Goal: Transaction & Acquisition: Purchase product/service

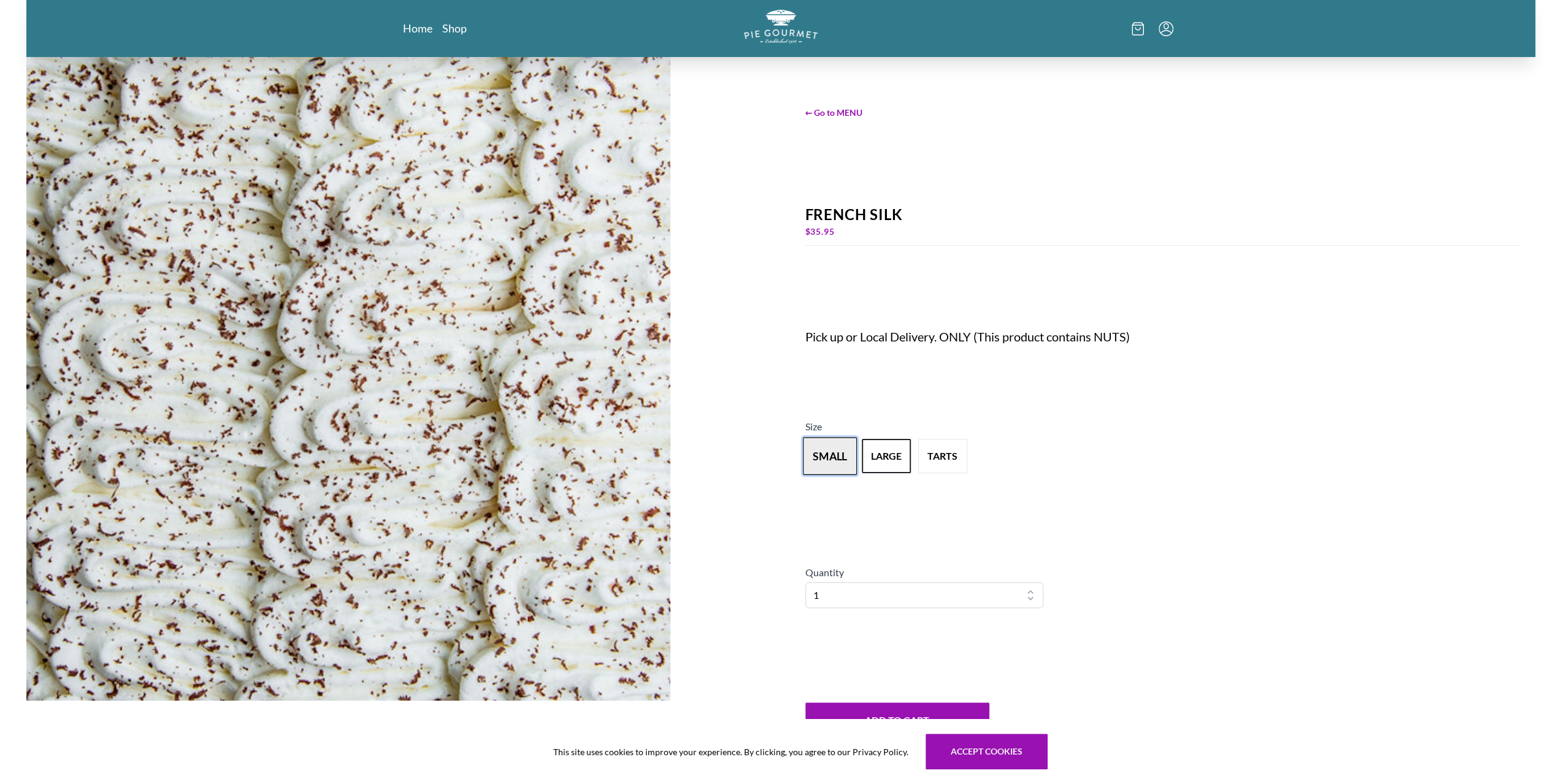
click at [839, 467] on button "small" at bounding box center [830, 456] width 54 height 38
click at [919, 335] on div "Pick up or Local Delivery. ONLY (This product contains NUTS)" at bounding box center [982, 336] width 353 height 17
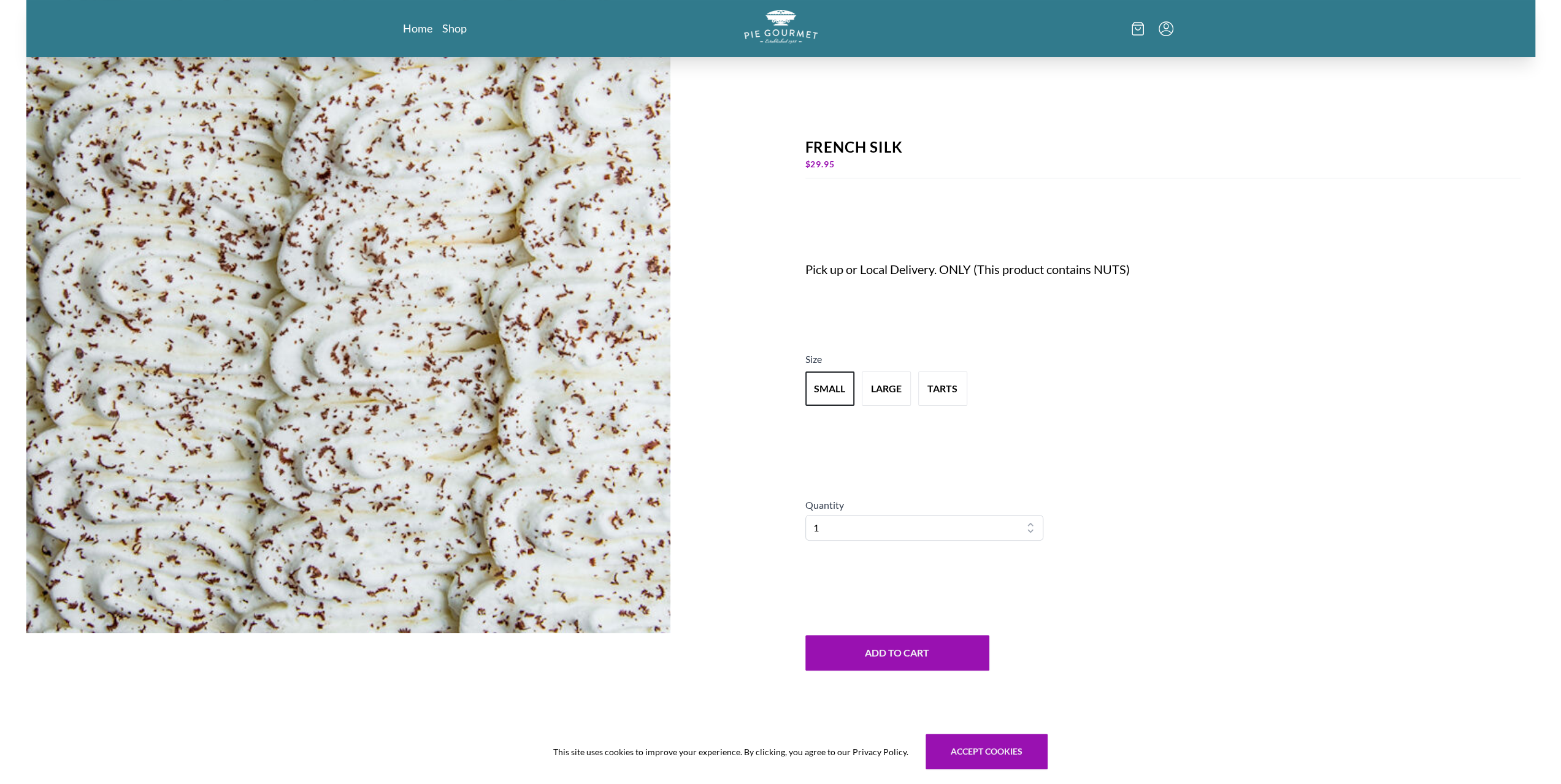
click at [1134, 357] on div "Size small large tarts" at bounding box center [1163, 383] width 715 height 61
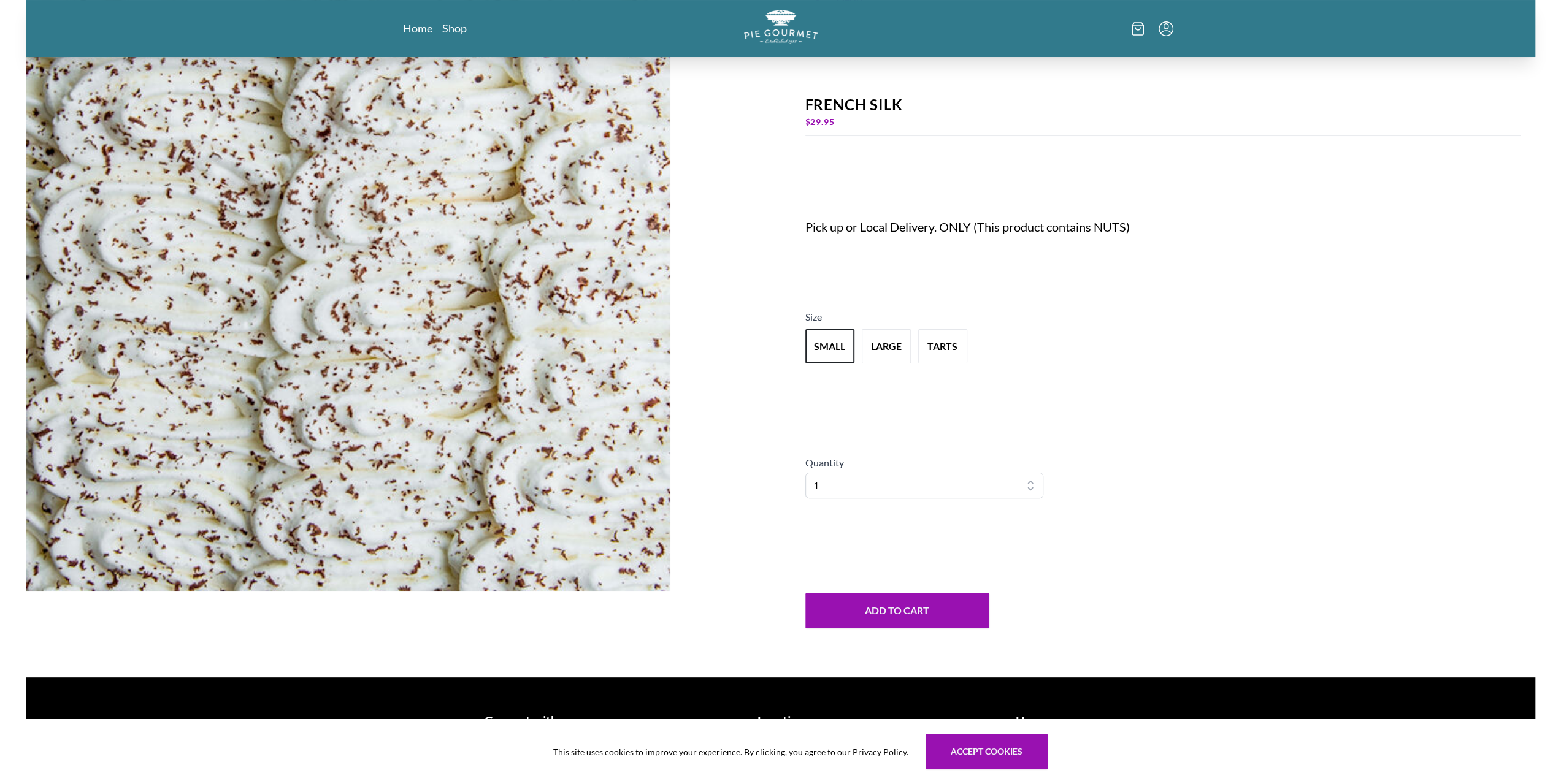
scroll to position [128, 0]
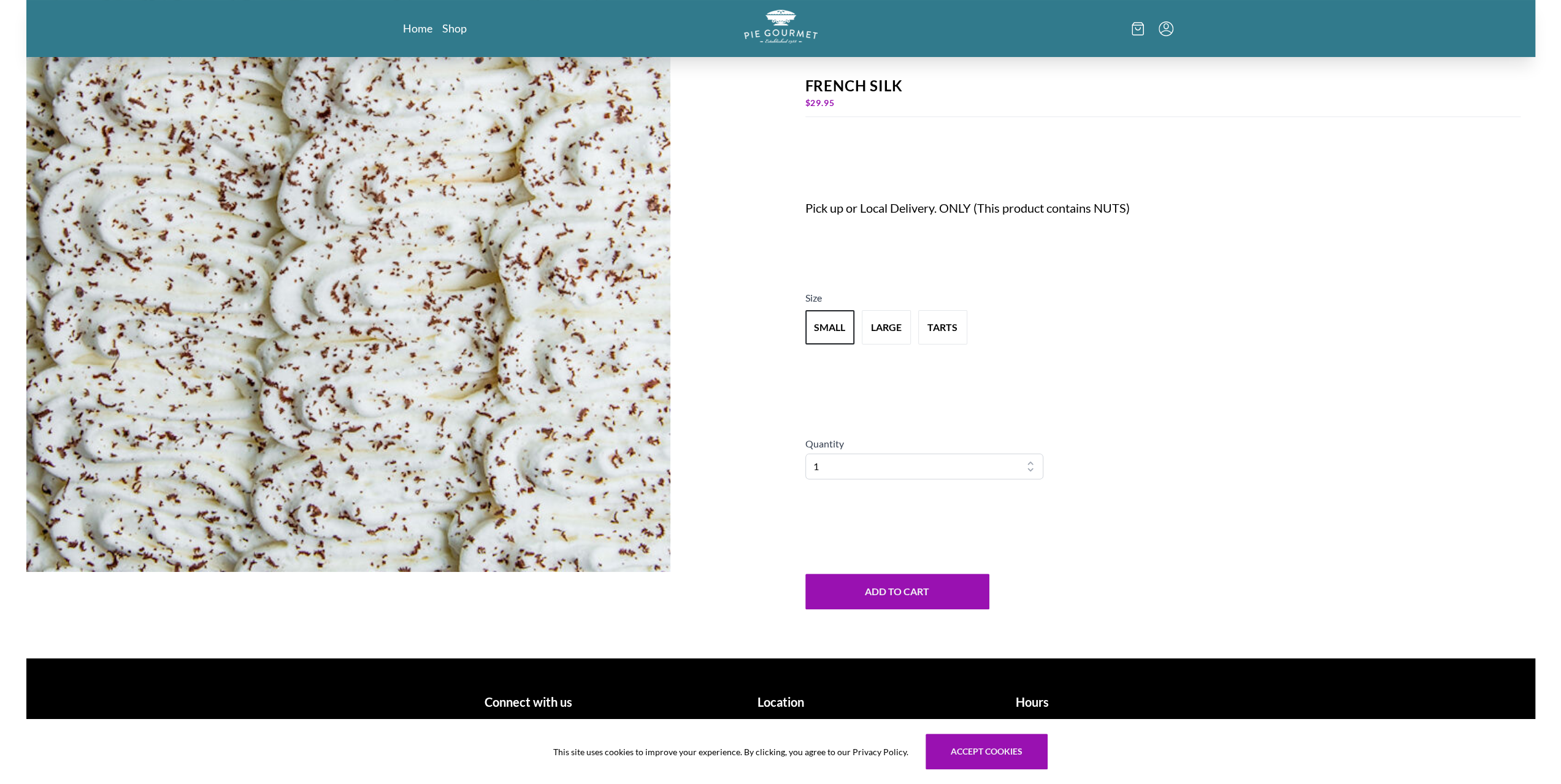
click at [782, 701] on h1 "Location" at bounding box center [780, 702] width 242 height 18
click at [965, 750] on button "Accept cookies" at bounding box center [986, 752] width 122 height 36
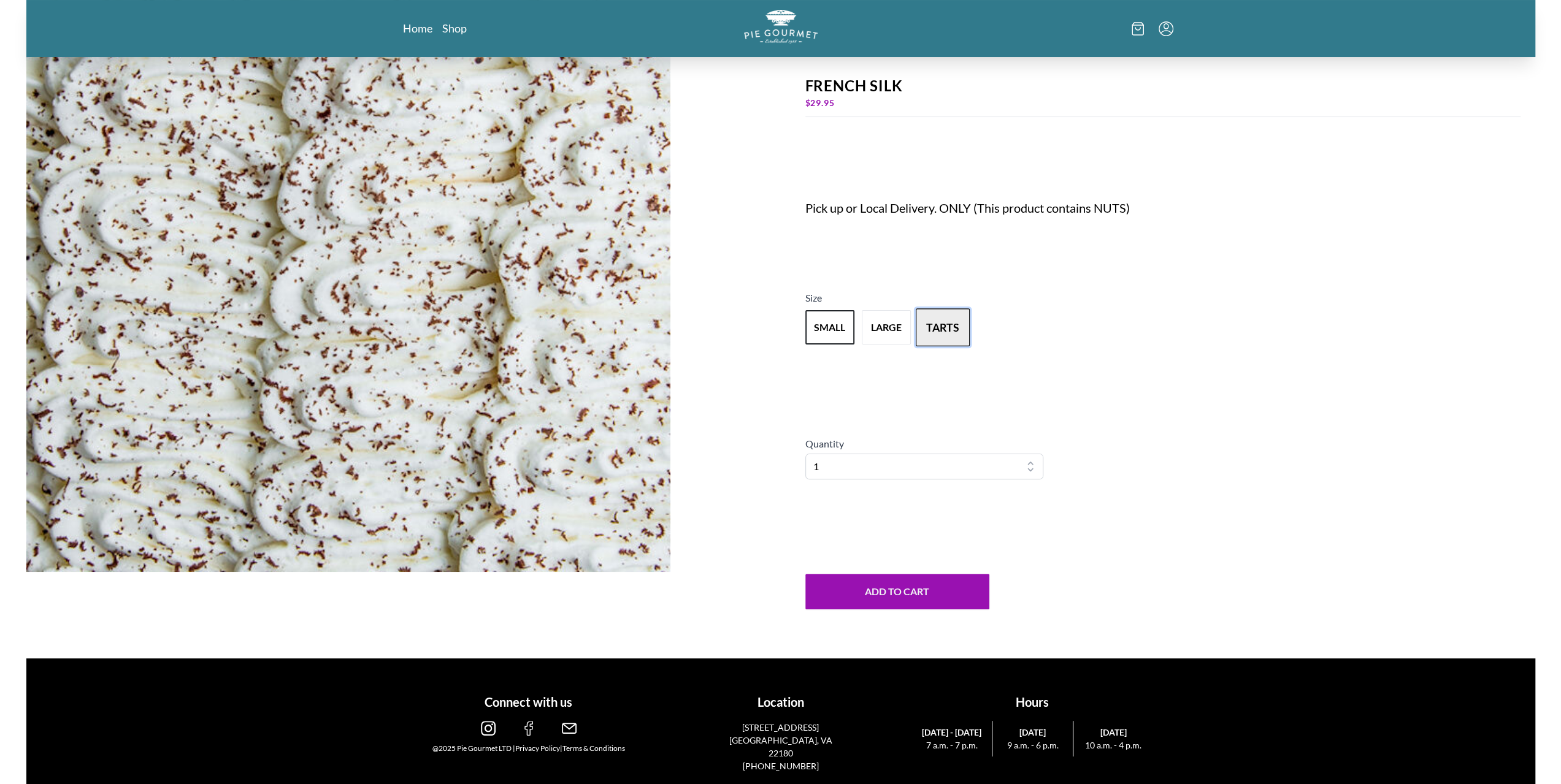
click at [951, 312] on button "tarts" at bounding box center [943, 327] width 54 height 38
click at [794, 32] on img "Logo" at bounding box center [781, 26] width 77 height 36
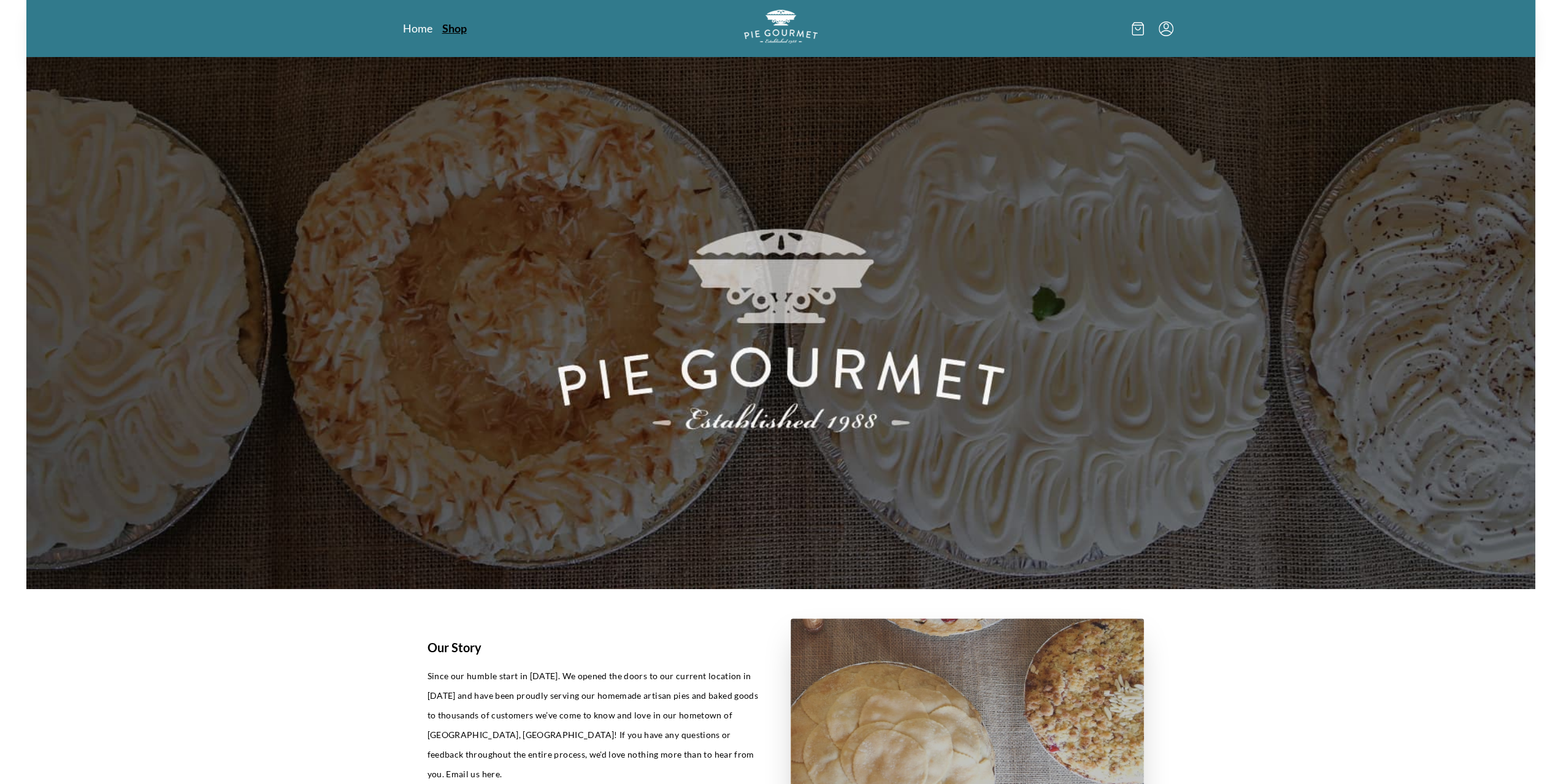
click at [454, 32] on link "Shop" at bounding box center [455, 28] width 24 height 15
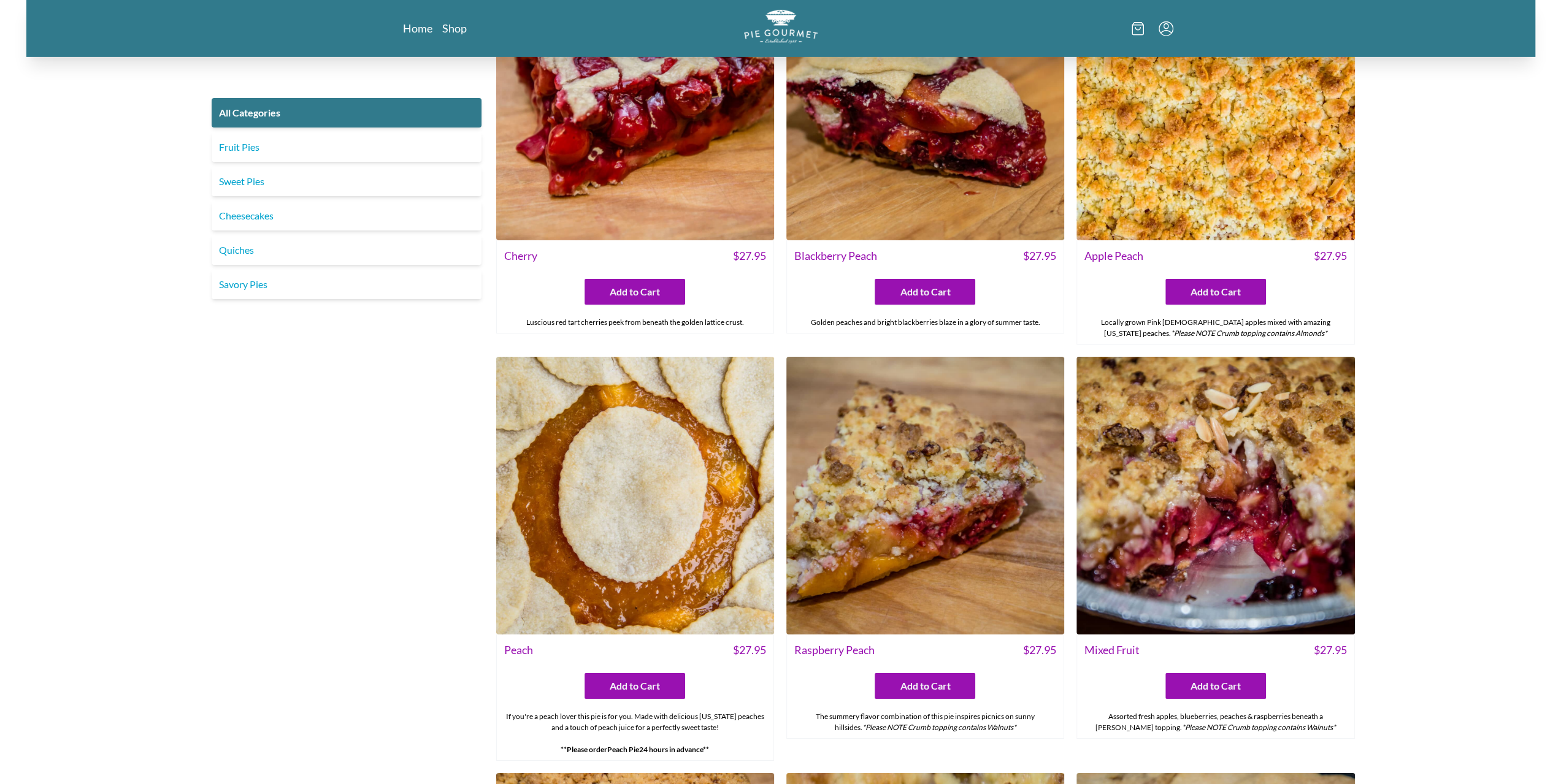
scroll to position [4475, 0]
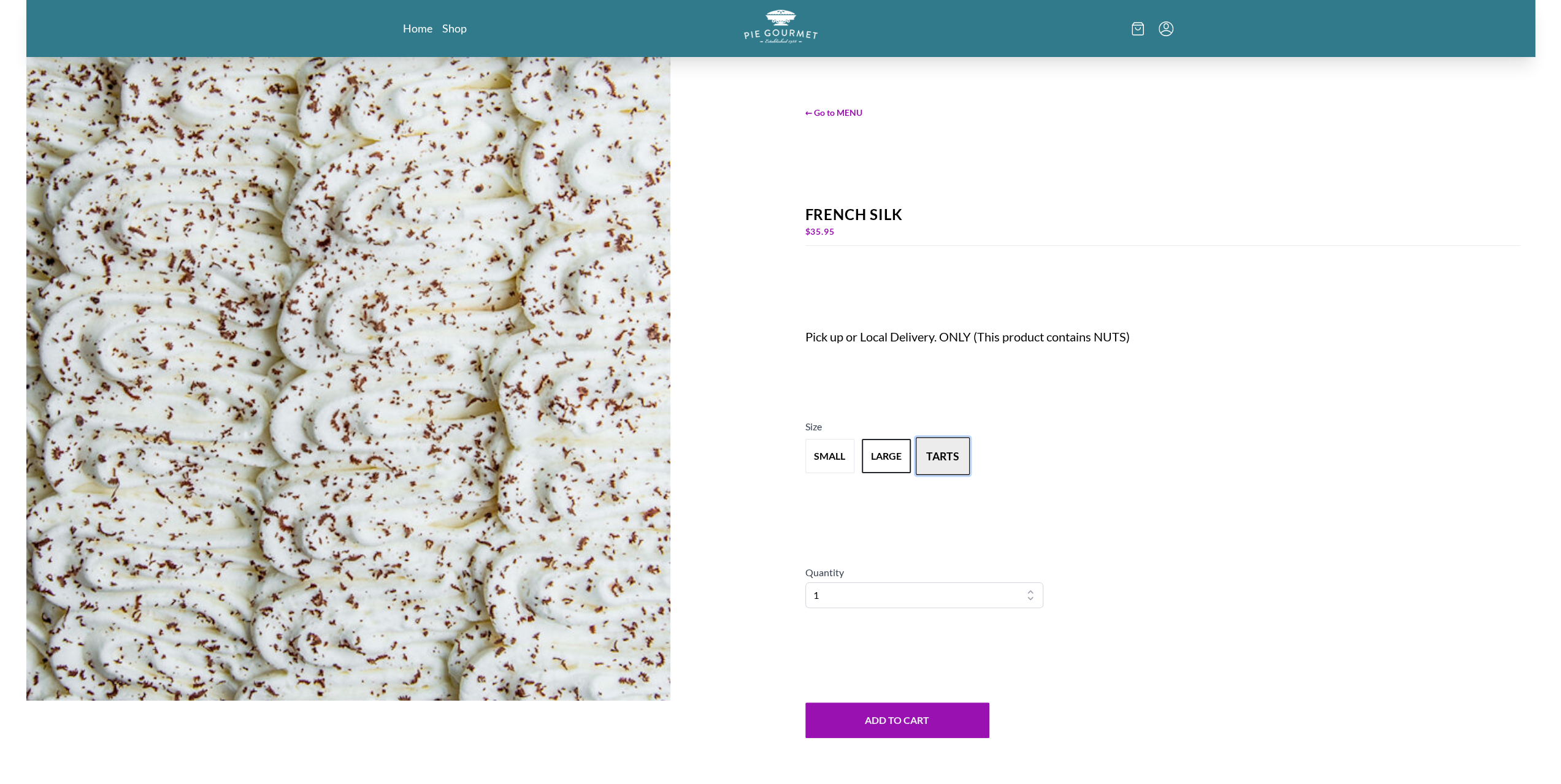
click at [948, 444] on button "tarts" at bounding box center [943, 456] width 54 height 38
